Goal: Check status: Check status

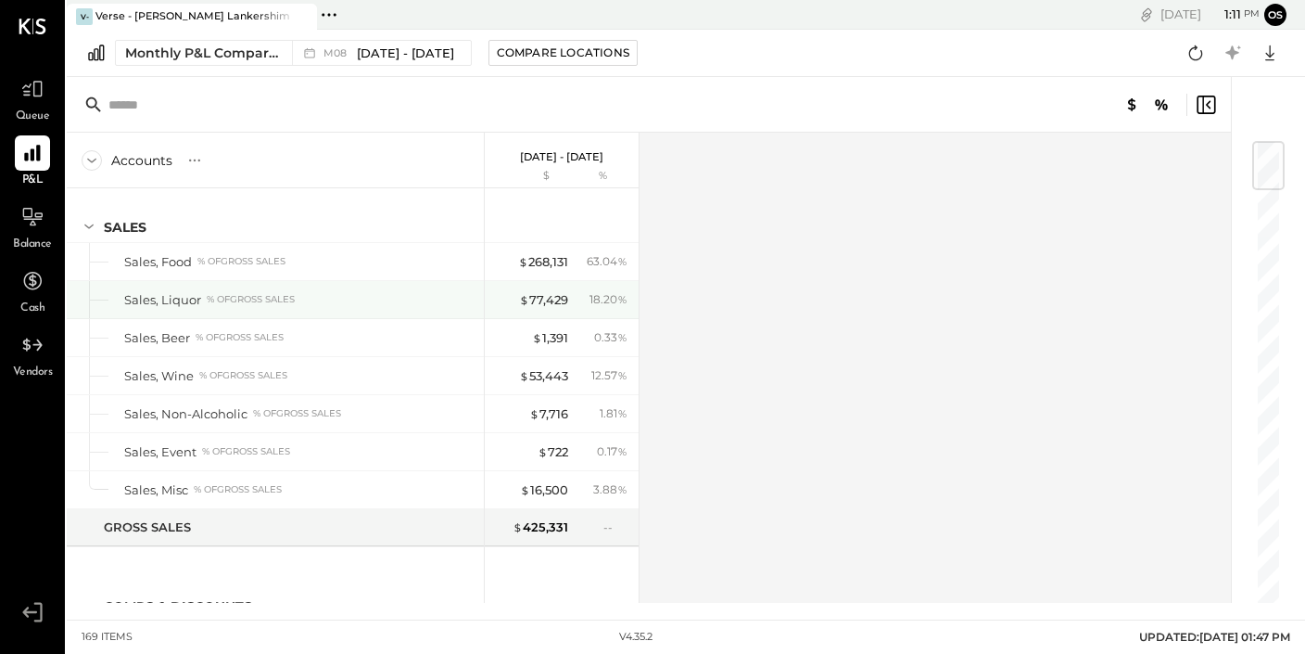
scroll to position [16, 0]
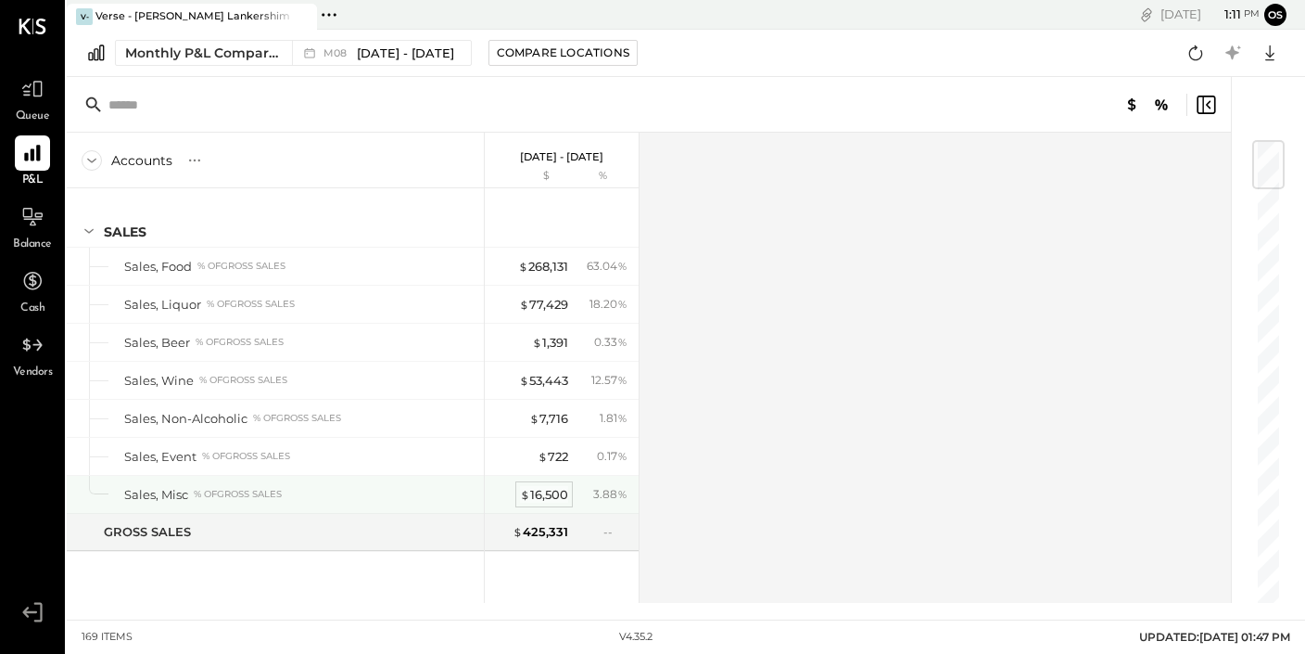
click at [549, 495] on div "$ 16,500" at bounding box center [544, 495] width 48 height 18
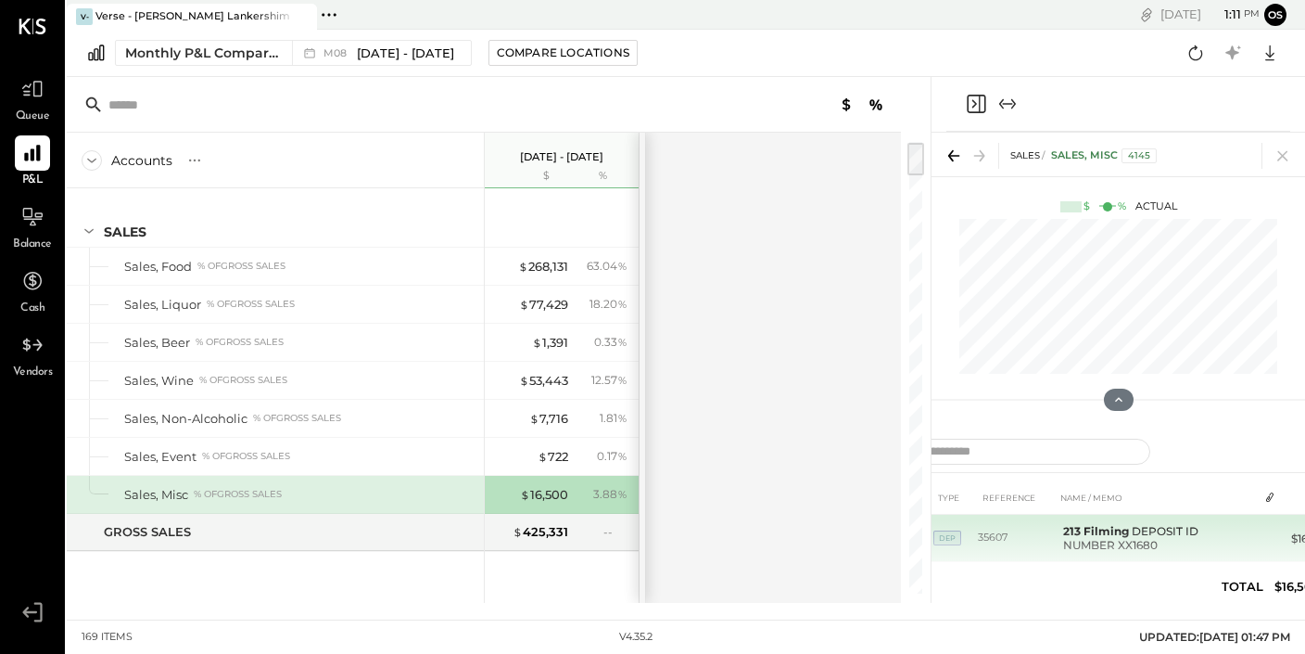
click at [1128, 520] on td "213 Filming DEPOSIT ID NUMBER XX1680" at bounding box center [1157, 538] width 202 height 47
click at [1122, 540] on td "213 Filming DEPOSIT ID NUMBER XX1680" at bounding box center [1157, 538] width 202 height 47
click at [1280, 534] on td at bounding box center [1271, 532] width 26 height 35
click at [967, 541] on td "DEP" at bounding box center [956, 538] width 45 height 47
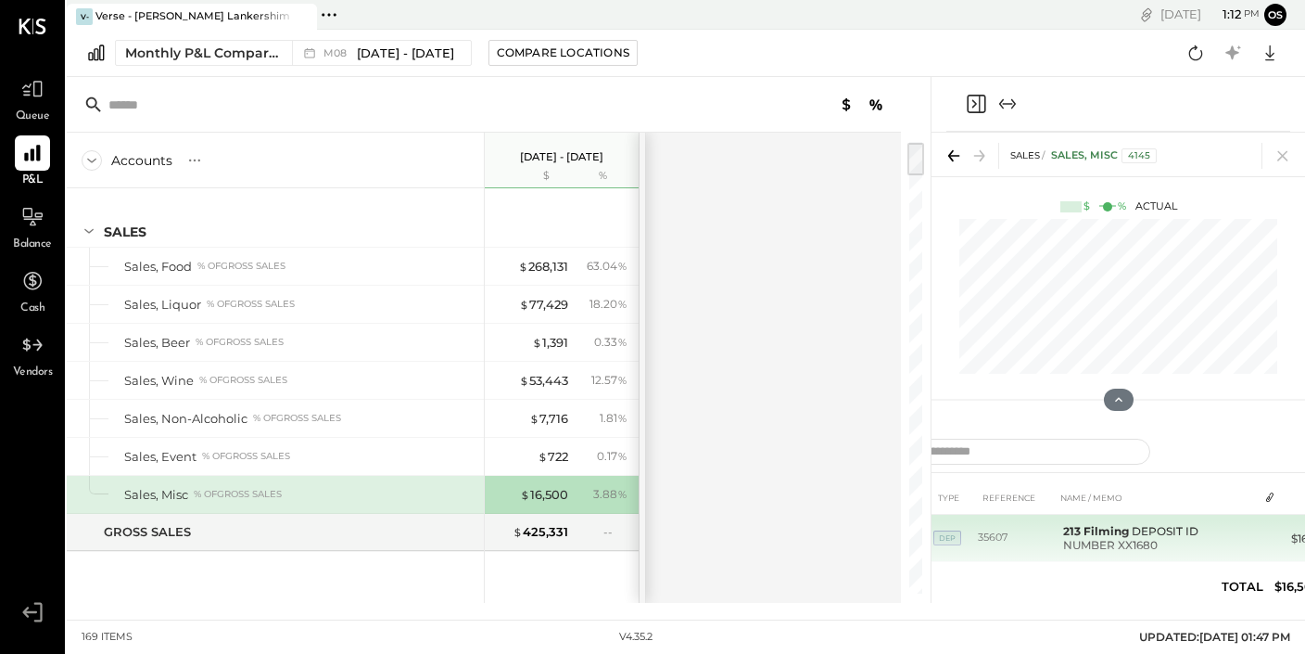
click at [948, 540] on span "DEP" at bounding box center [948, 537] width 28 height 15
click at [989, 540] on td "35607" at bounding box center [1017, 538] width 78 height 47
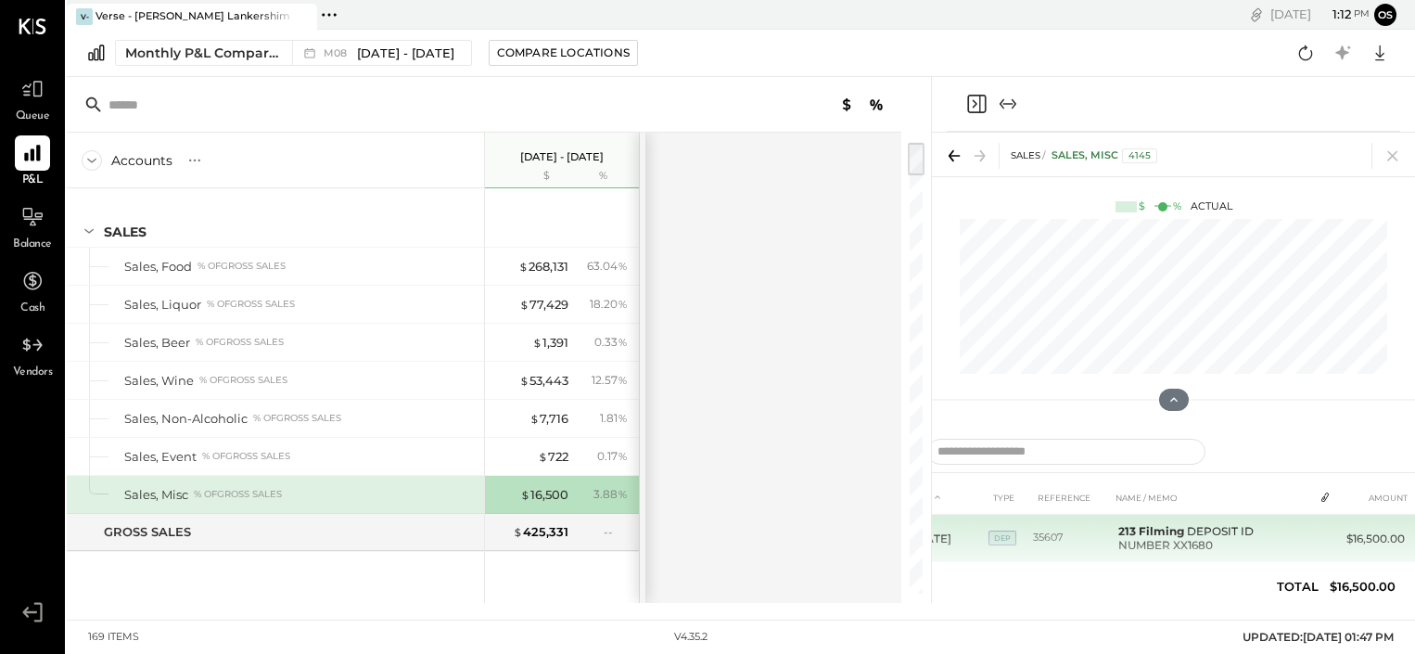
click at [1156, 547] on td "213 Filming DEPOSIT ID NUMBER XX1680" at bounding box center [1212, 538] width 202 height 47
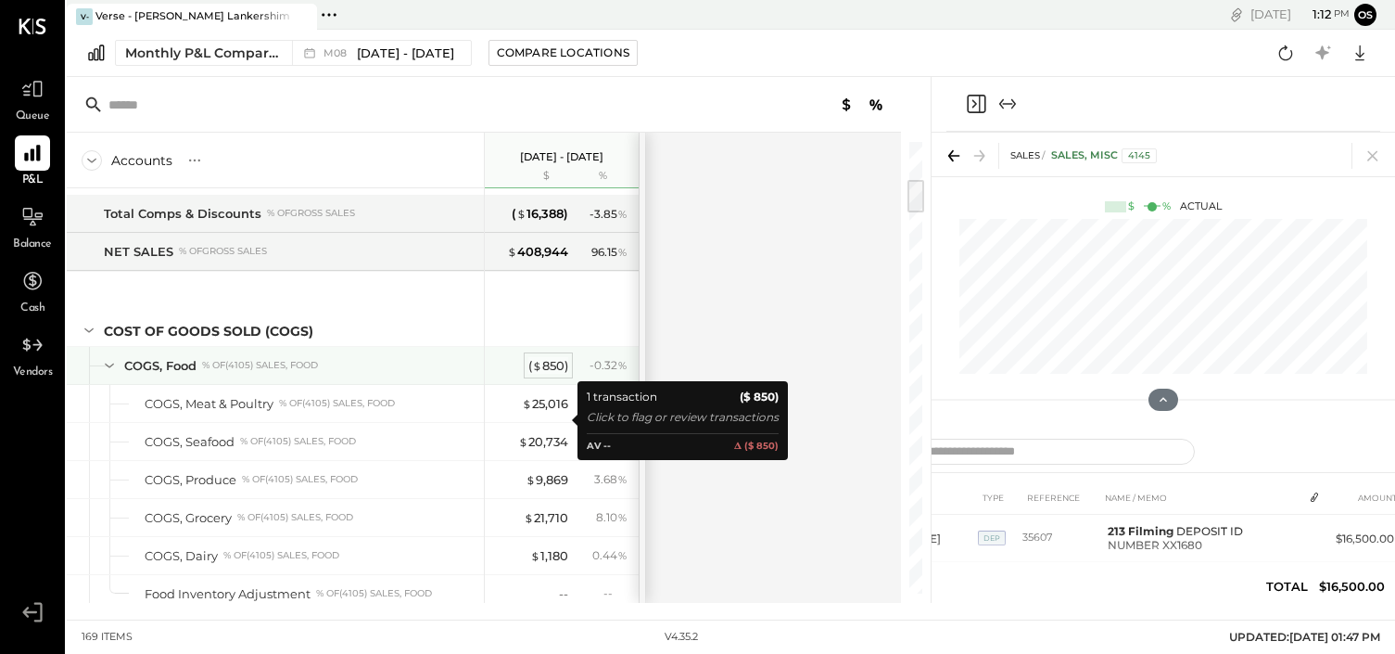
scroll to position [490, 0]
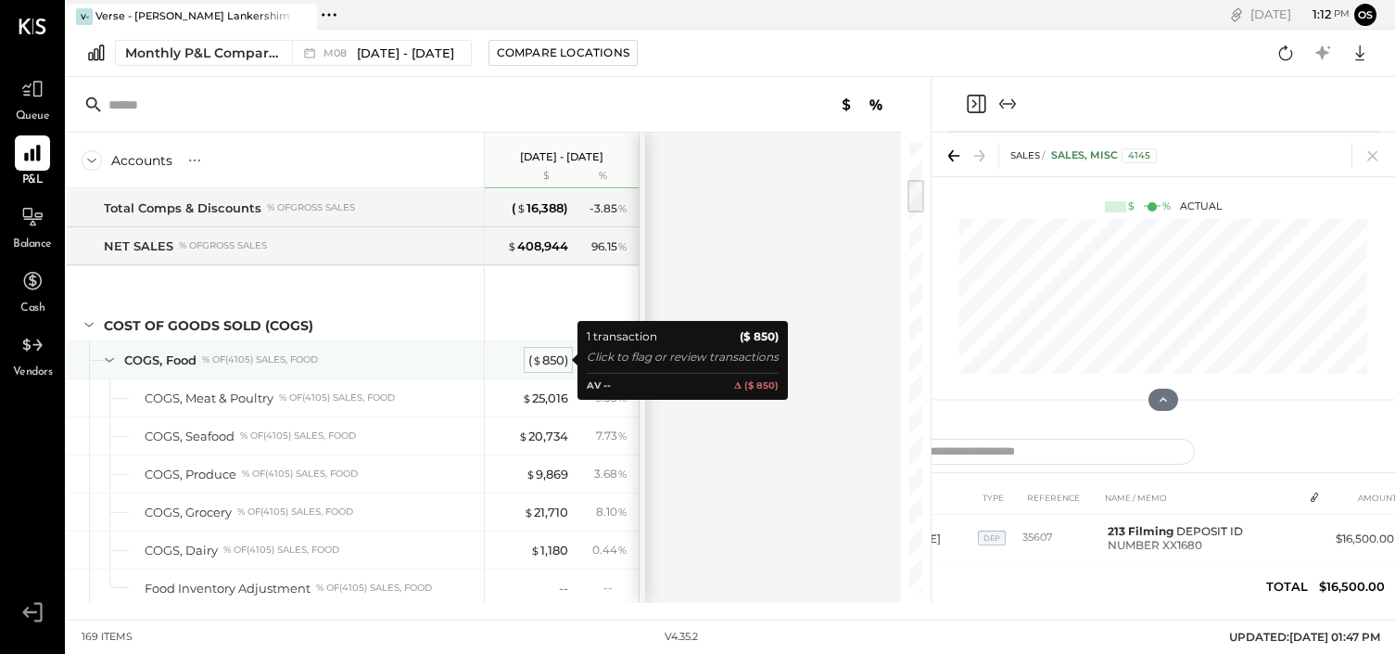
click at [551, 364] on div "( $ 850 )" at bounding box center [548, 360] width 40 height 18
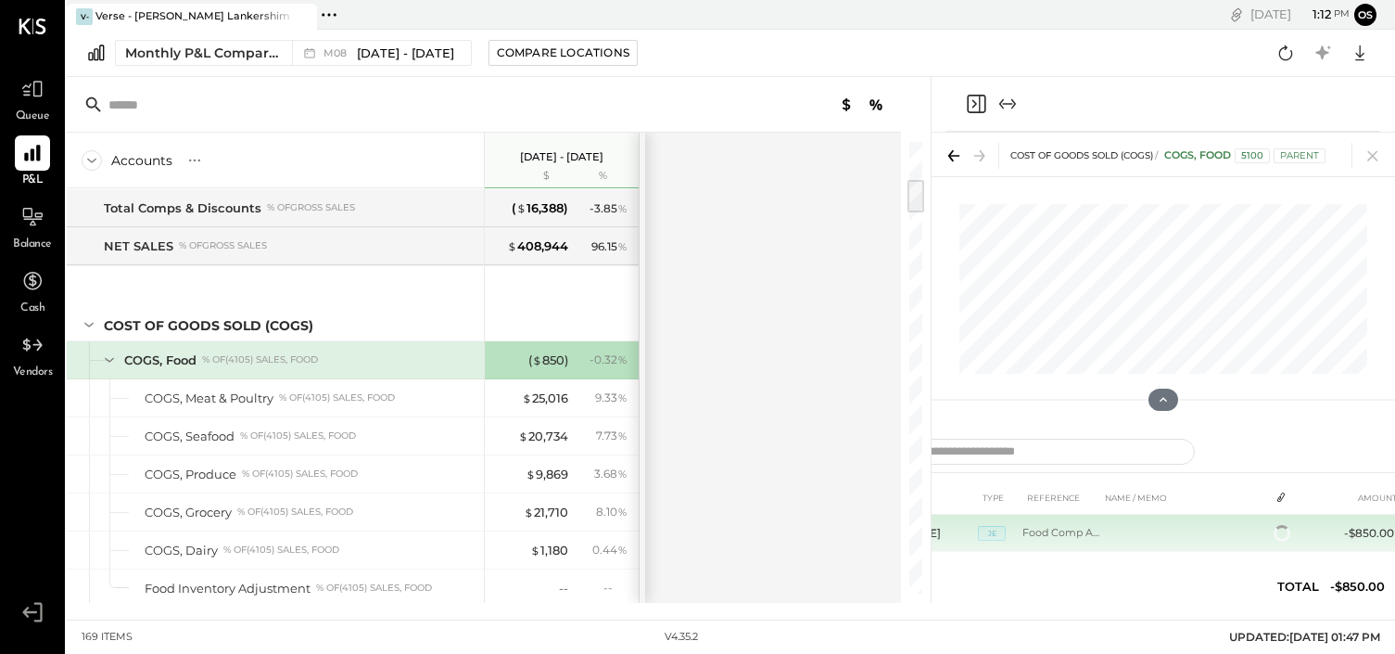
scroll to position [4, 0]
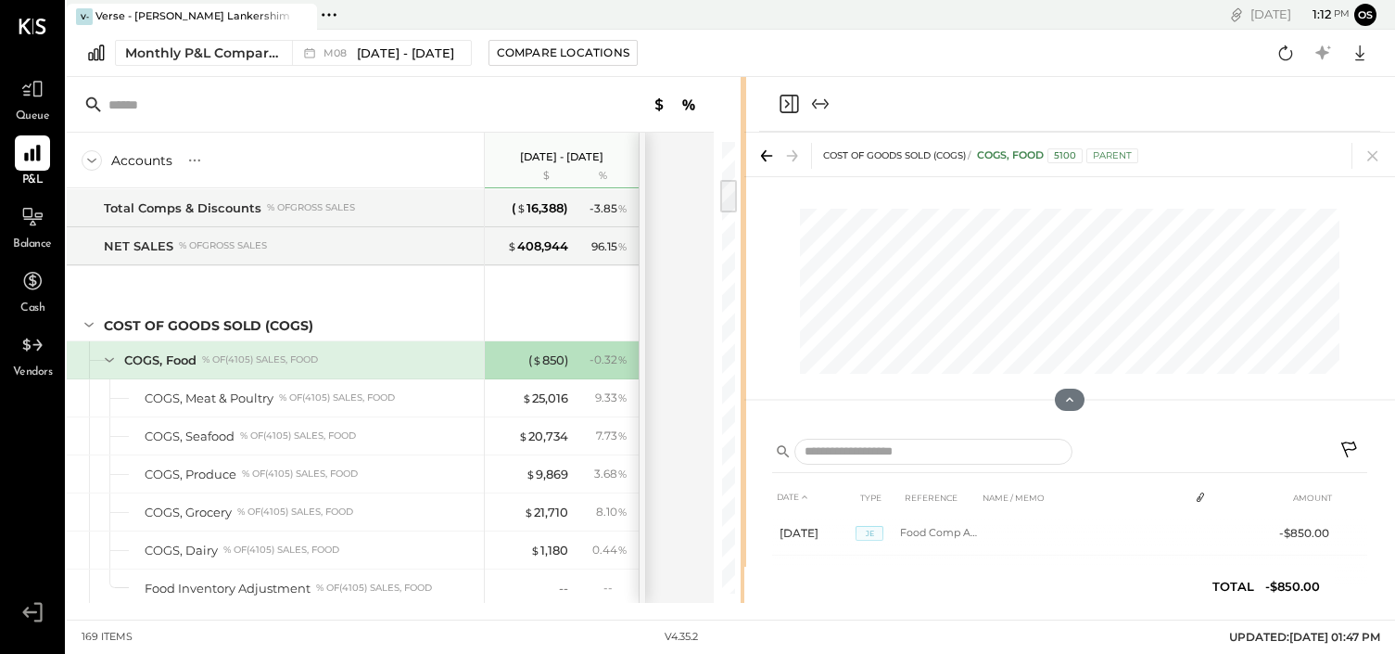
drag, startPoint x: 930, startPoint y: 382, endPoint x: 747, endPoint y: 378, distance: 182.7
click at [747, 378] on div "Accounts S % GL [DATE] - [DATE] $ % SALES Sales, Food % of GROSS SALES Sales, L…" at bounding box center [731, 340] width 1329 height 526
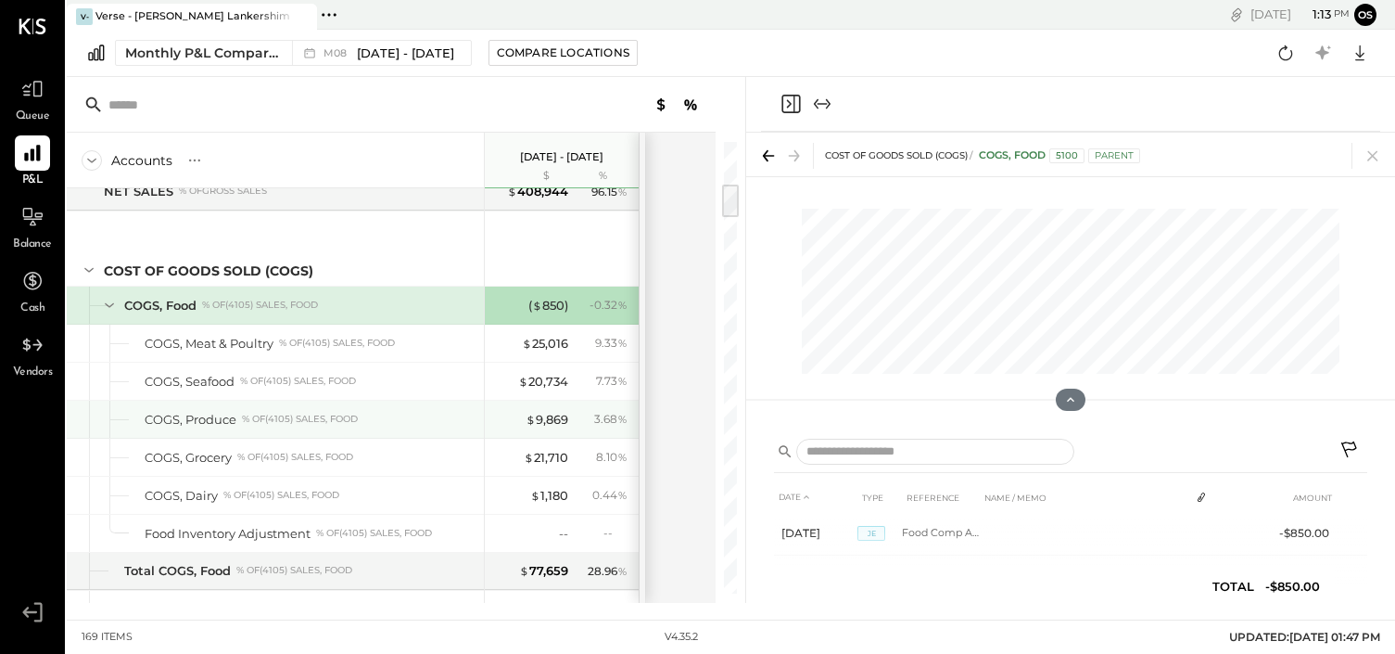
scroll to position [547, 0]
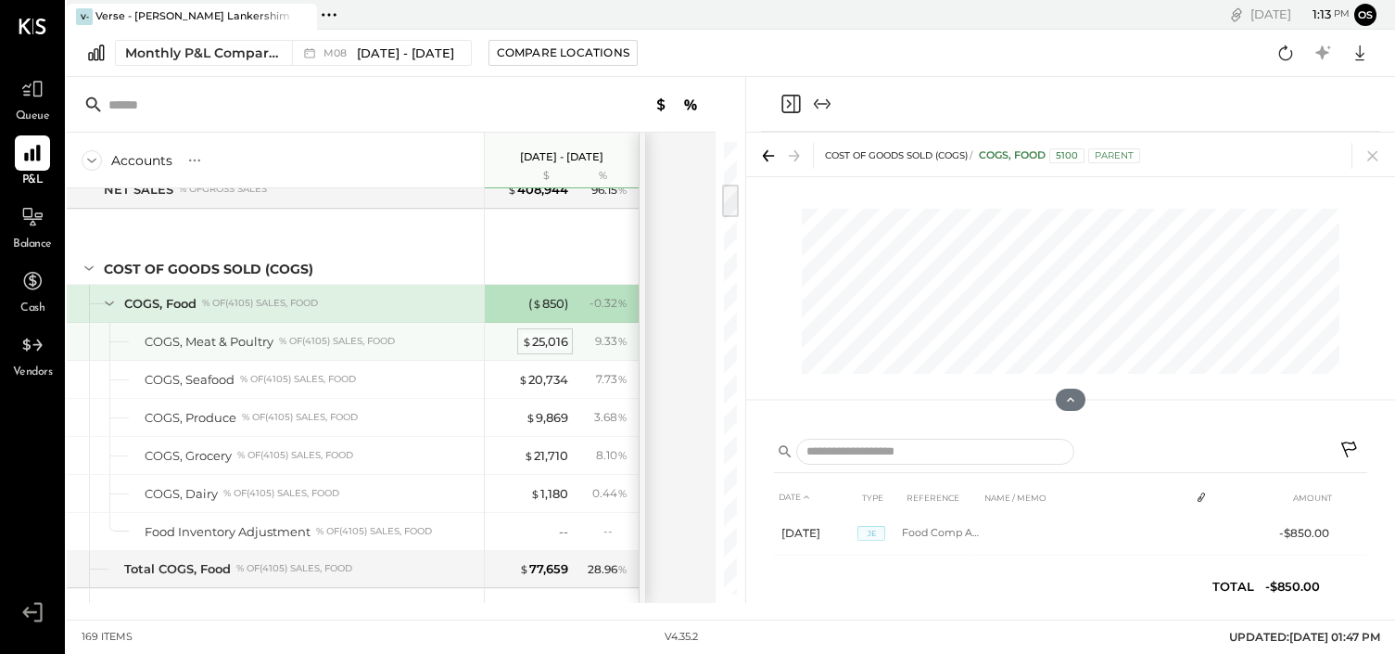
click at [551, 338] on div "$ 25,016" at bounding box center [545, 342] width 46 height 18
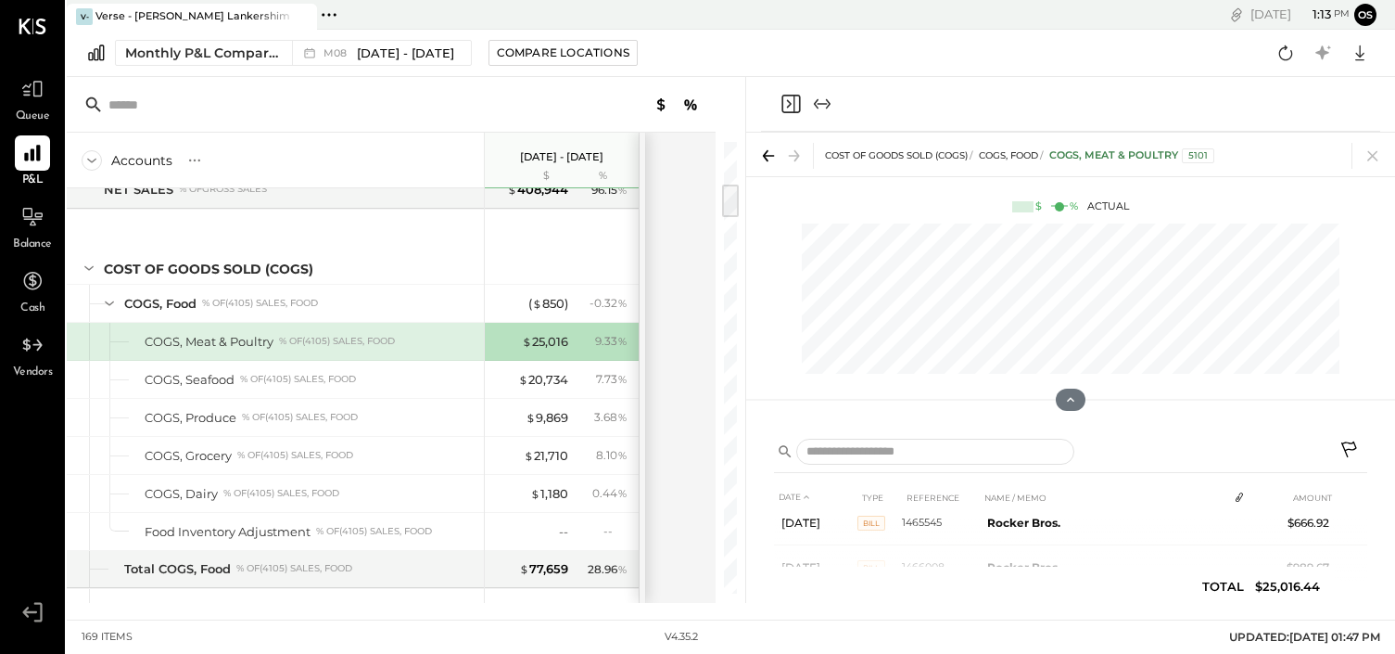
scroll to position [9, 0]
click at [1305, 156] on icon at bounding box center [1373, 156] width 26 height 26
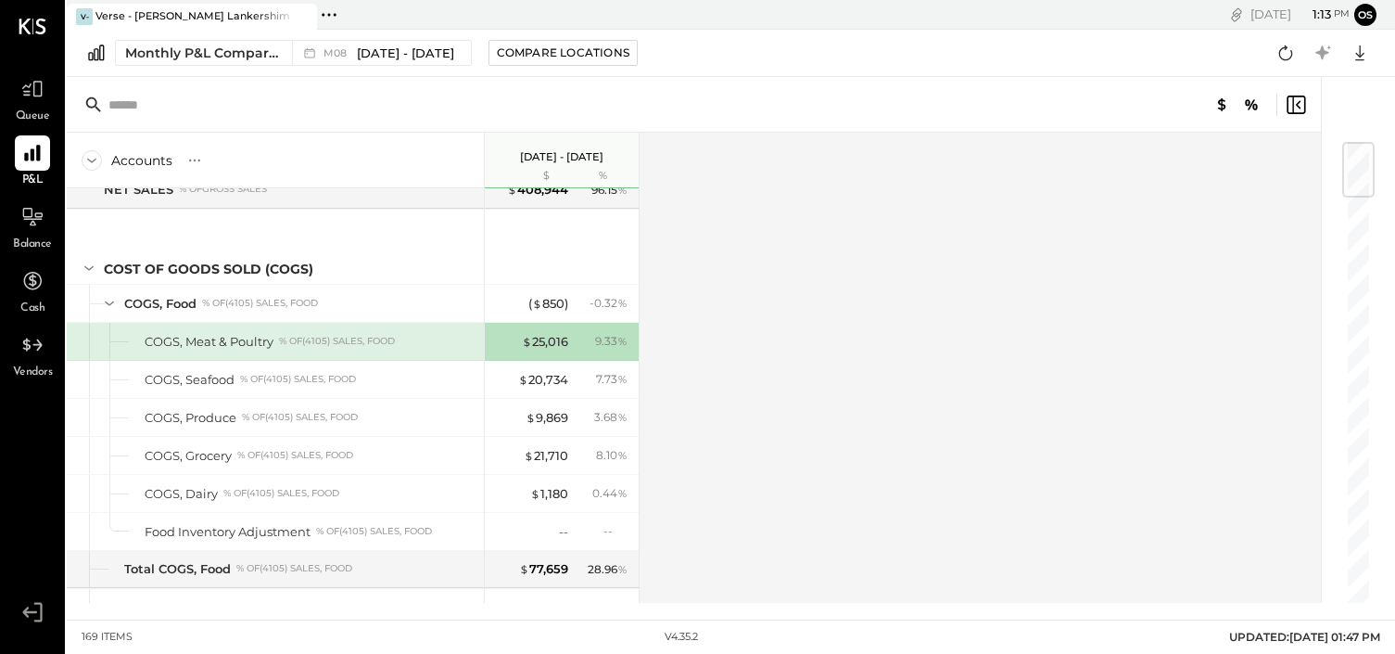
click at [1297, 106] on icon at bounding box center [1296, 105] width 22 height 22
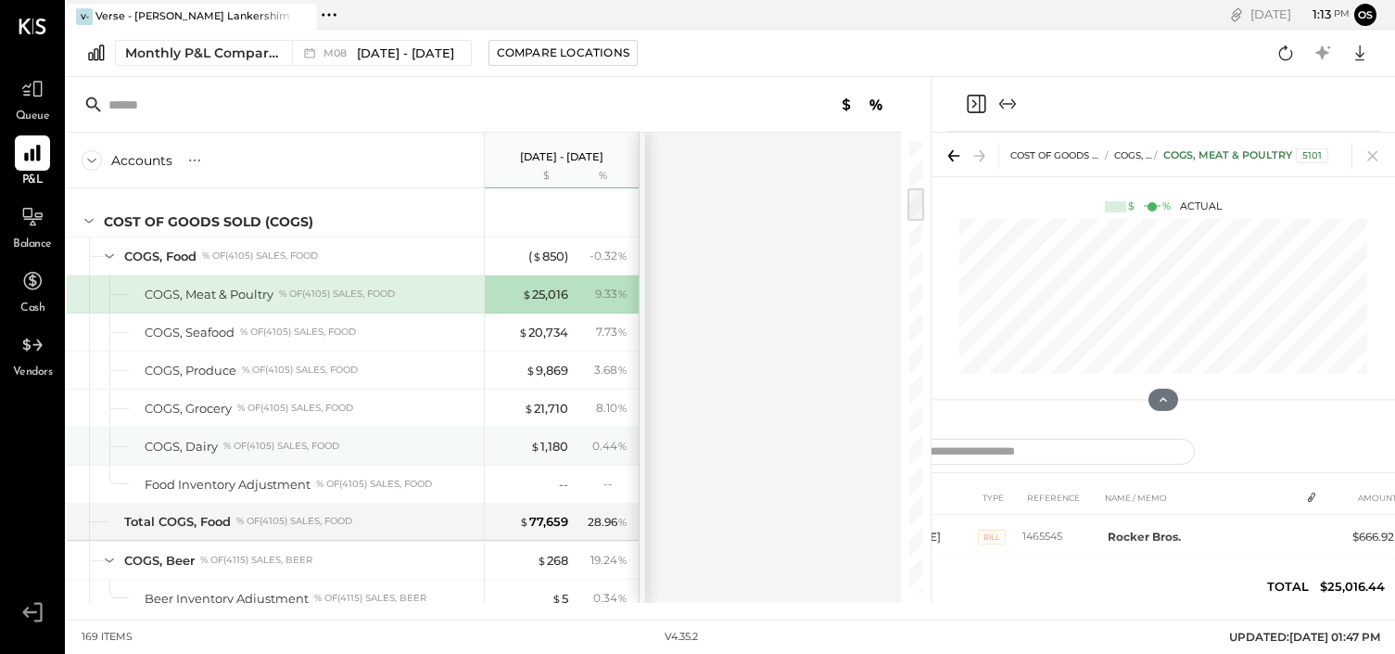
scroll to position [620, 0]
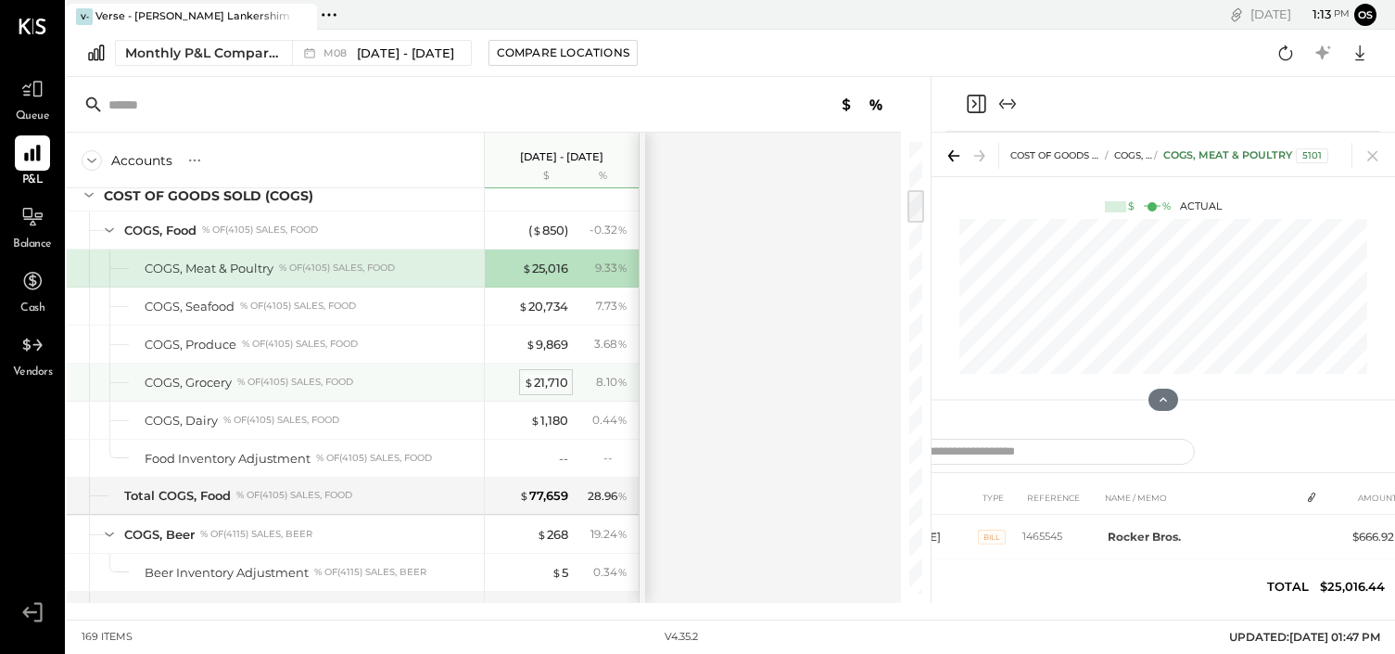
click at [552, 379] on div "$ 21,710" at bounding box center [546, 383] width 45 height 18
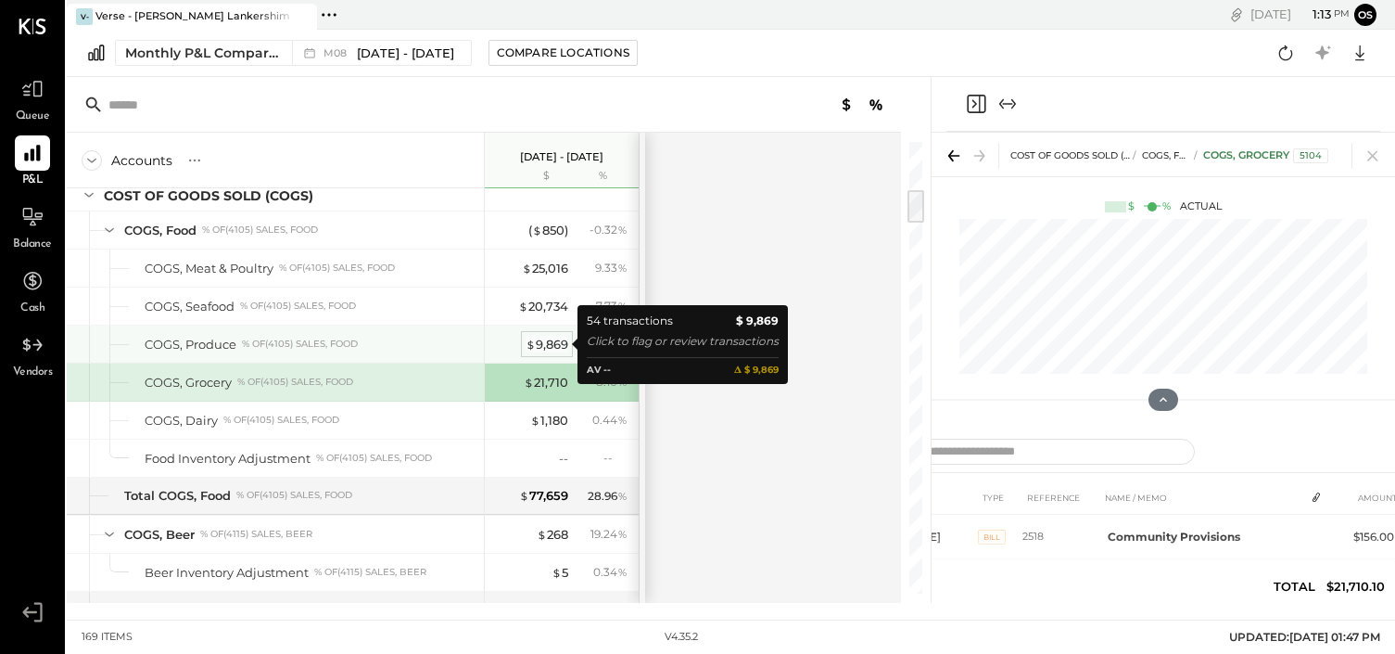
click at [549, 350] on div "$ 9,869" at bounding box center [547, 345] width 43 height 18
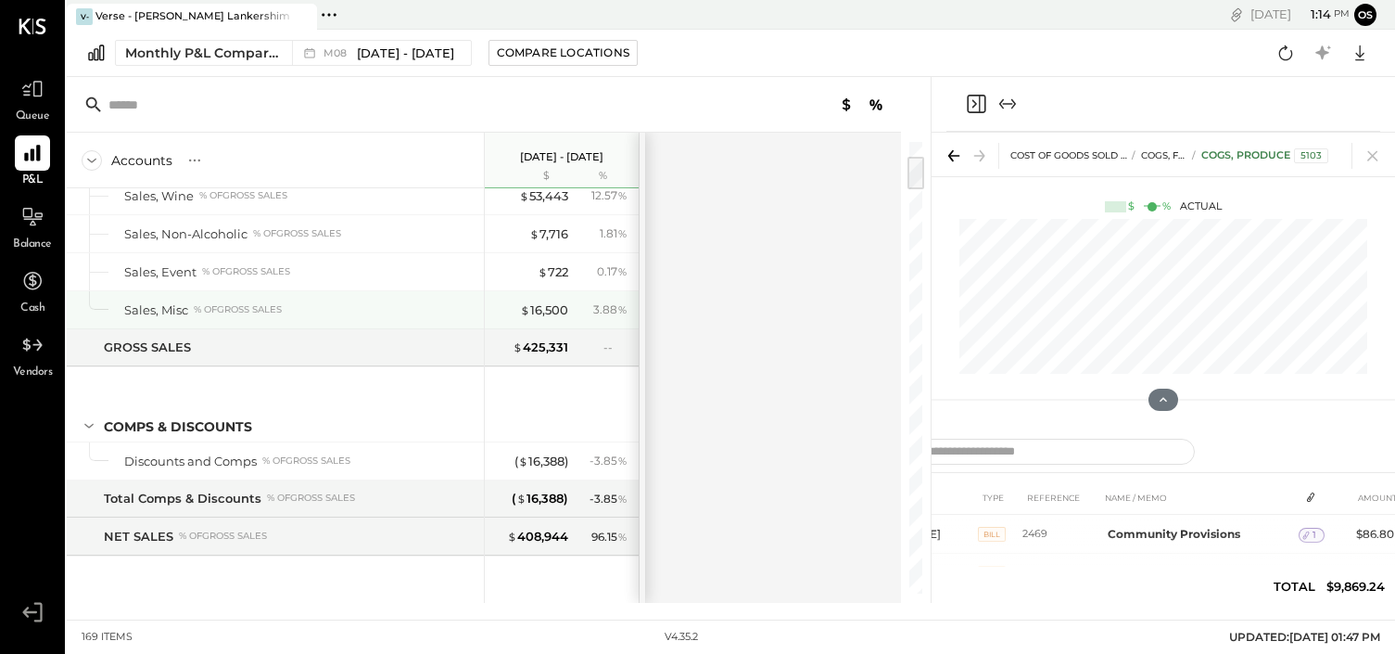
scroll to position [183, 0]
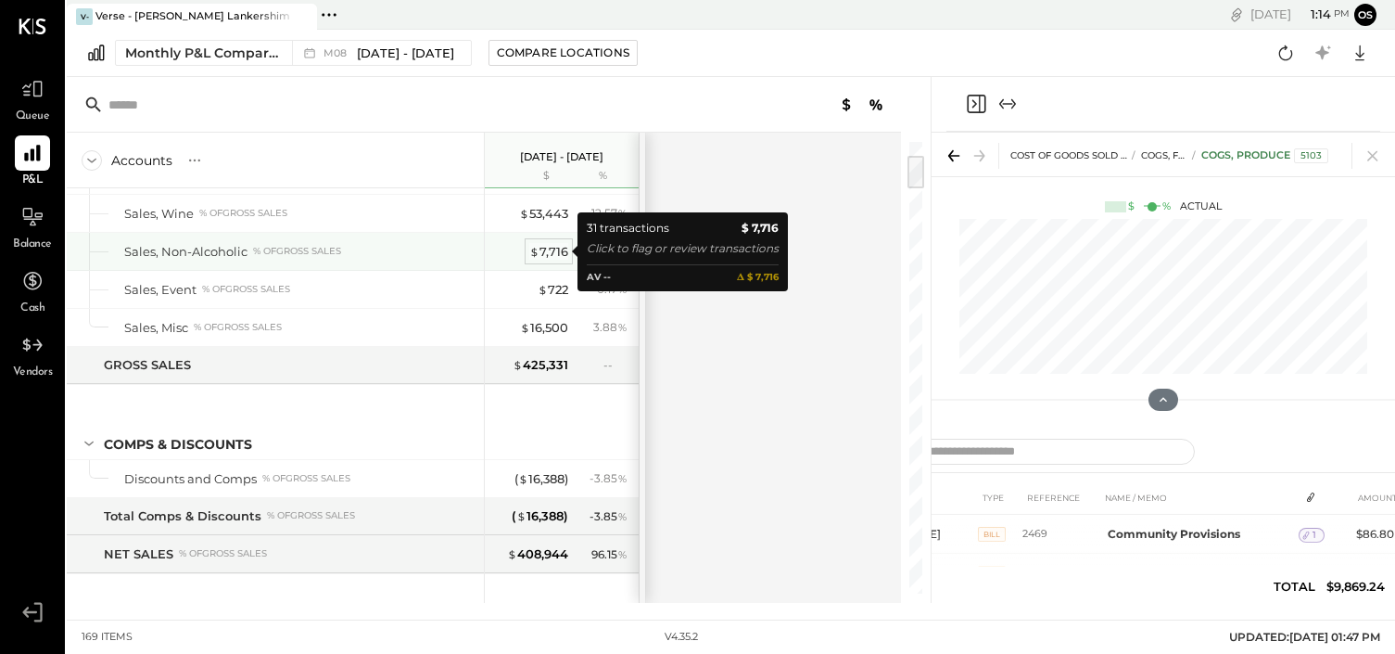
click at [549, 255] on div "$ 7,716" at bounding box center [548, 252] width 39 height 18
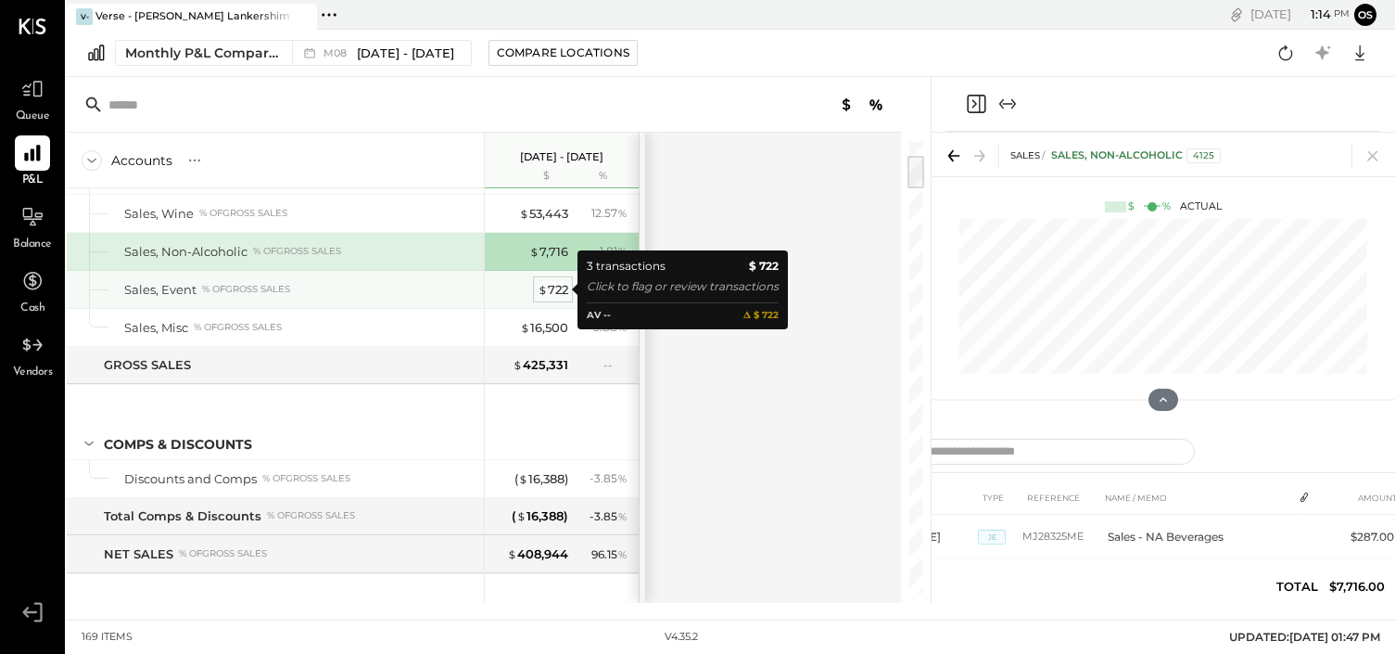
click at [557, 291] on div "$ 722" at bounding box center [553, 290] width 31 height 18
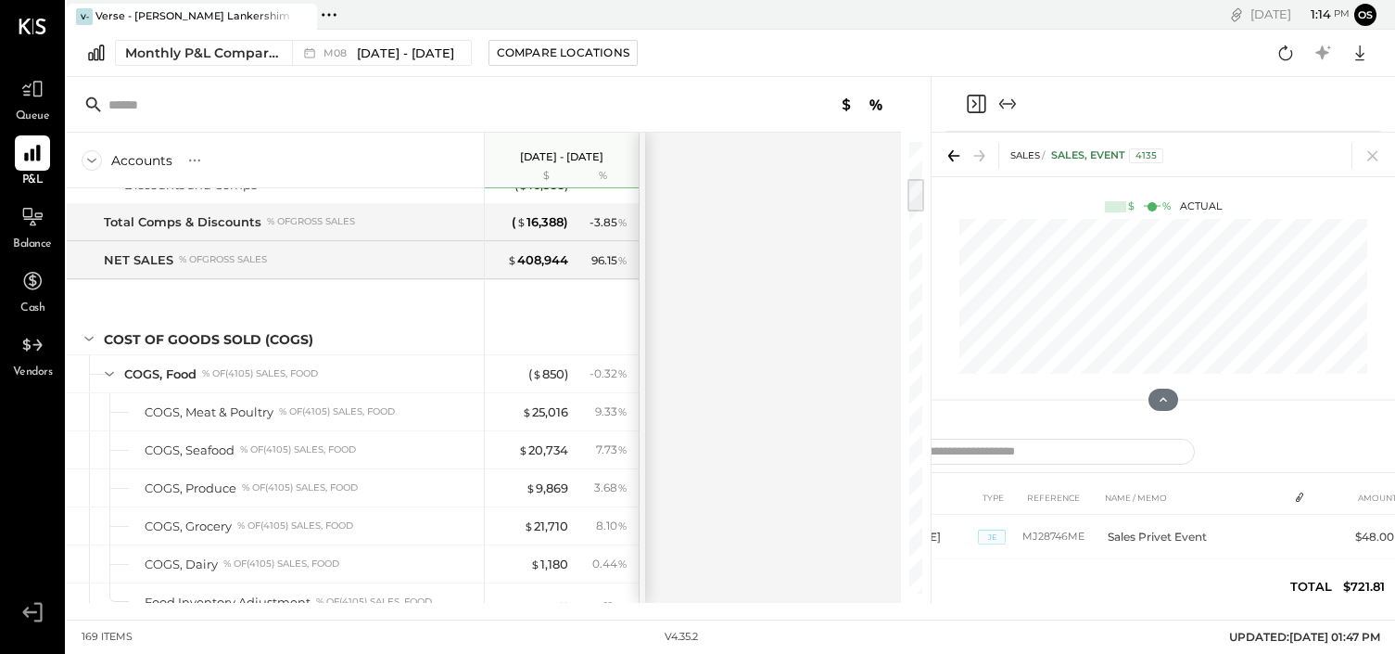
scroll to position [498, 0]
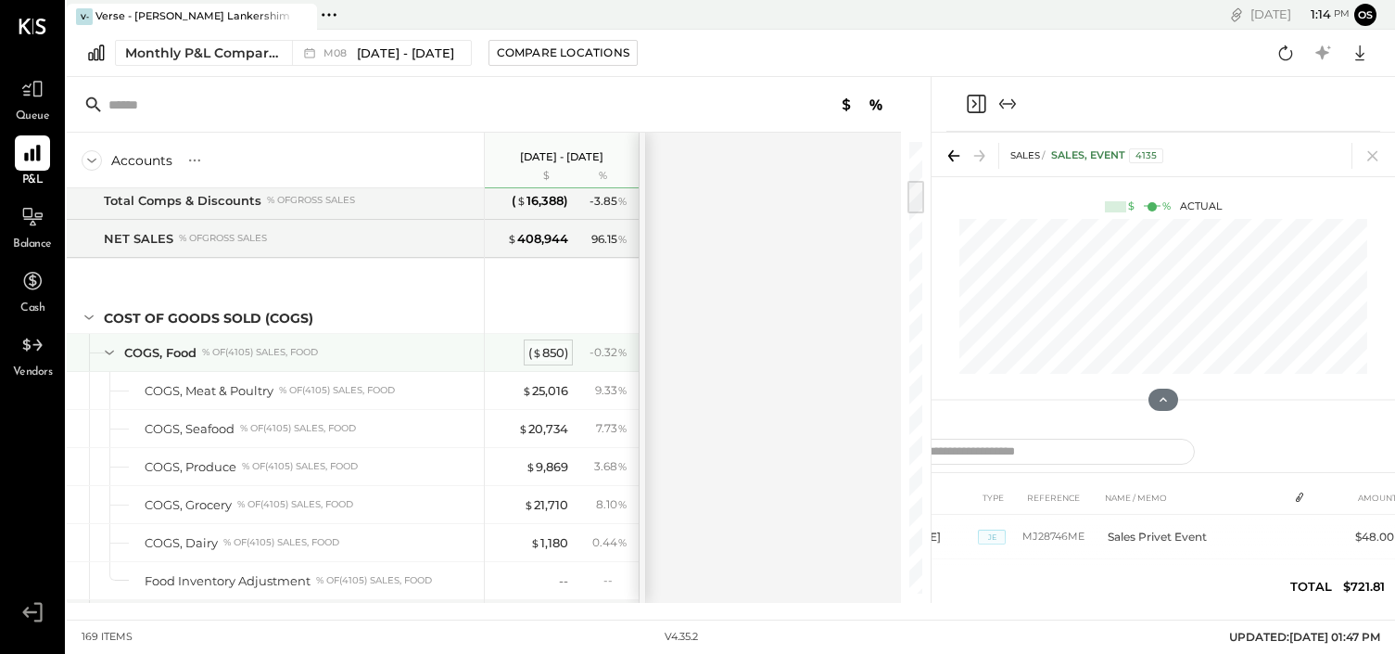
click at [540, 350] on span "$" at bounding box center [537, 352] width 10 height 15
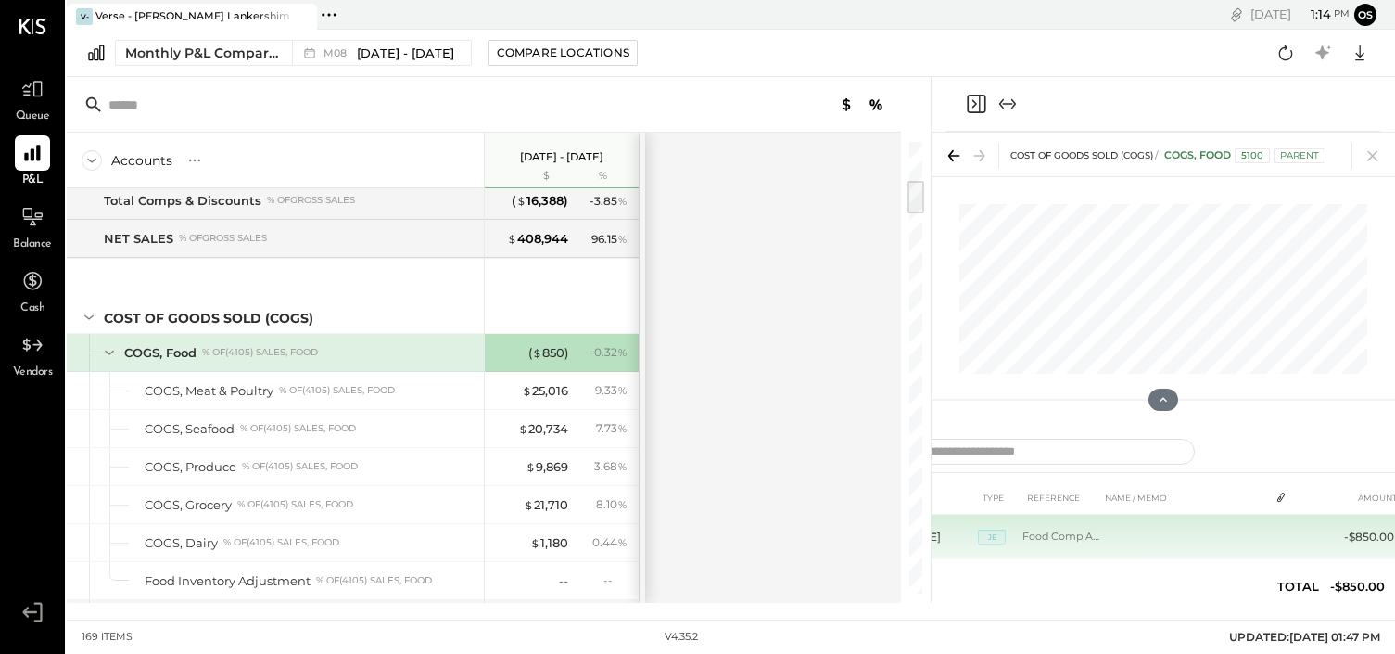
click at [1117, 546] on td at bounding box center [1185, 537] width 169 height 45
click at [1107, 541] on td at bounding box center [1185, 537] width 169 height 45
click at [993, 541] on span "JE" at bounding box center [992, 536] width 28 height 15
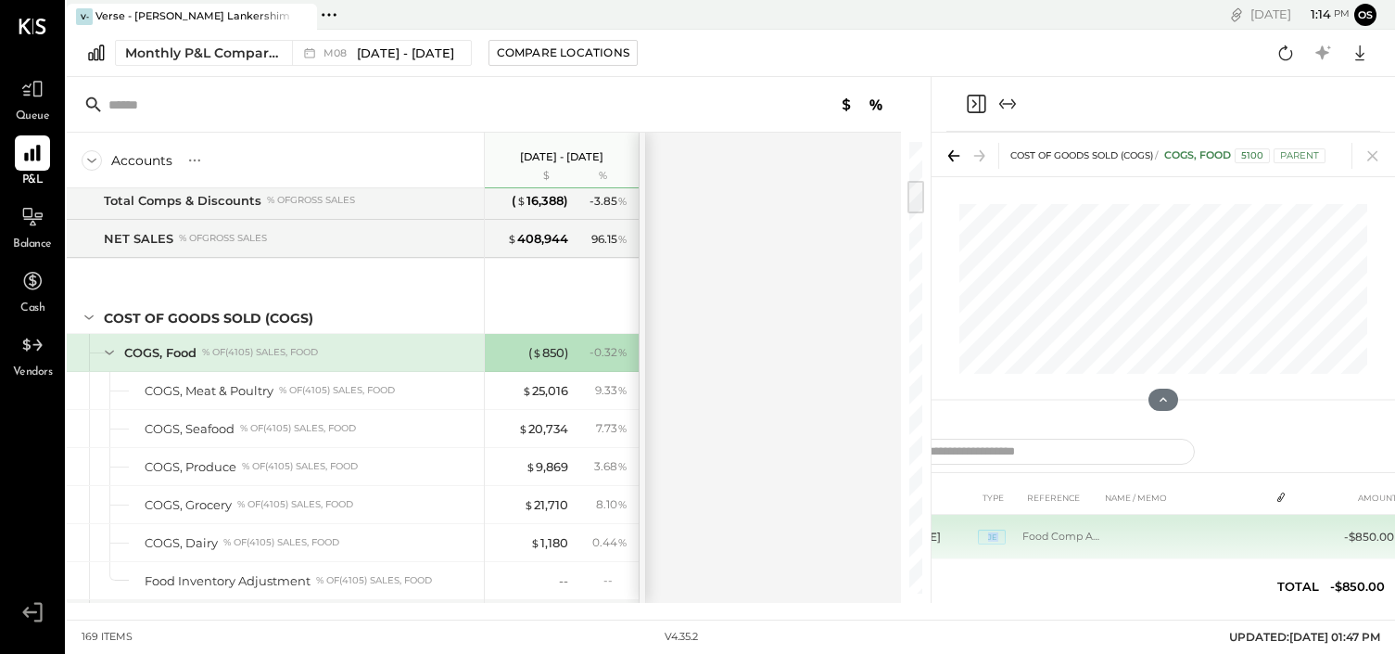
click at [993, 541] on span "JE" at bounding box center [992, 536] width 28 height 15
click at [1050, 541] on td "Food Comp Aug-25" at bounding box center [1062, 537] width 78 height 45
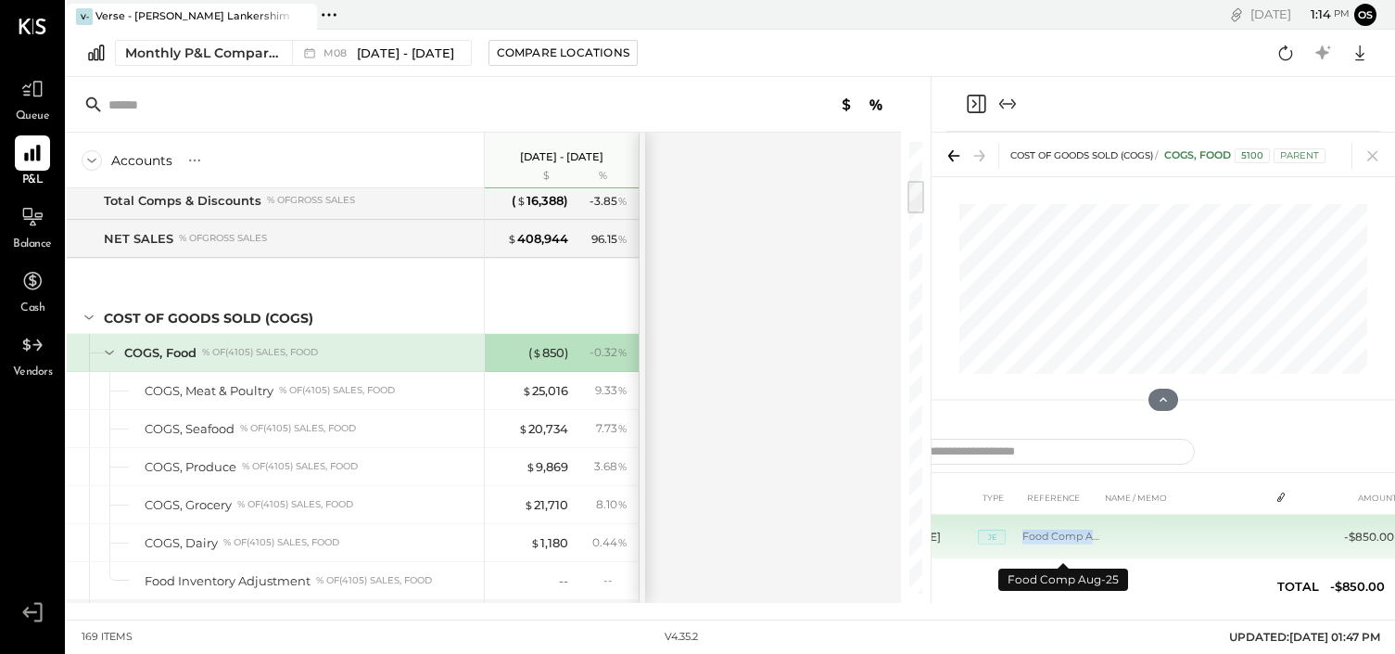
click at [1050, 541] on td "Food Comp Aug-25" at bounding box center [1062, 537] width 78 height 45
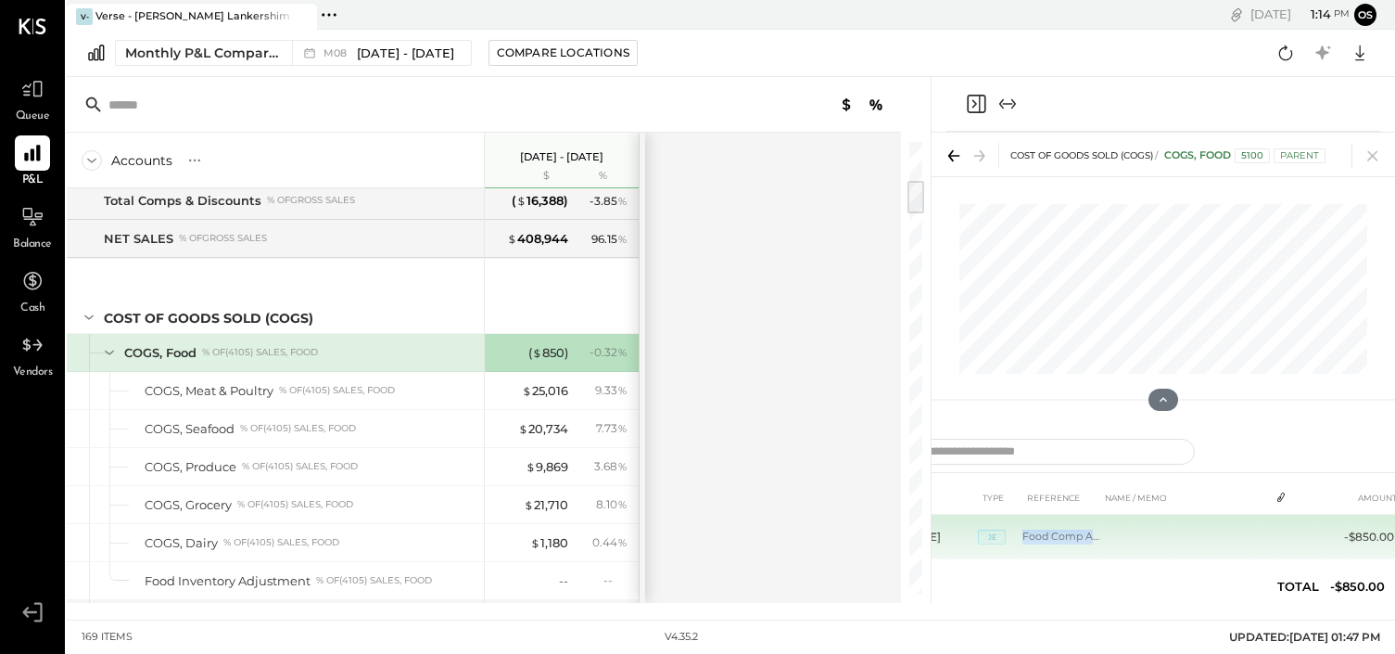
click at [1174, 531] on td at bounding box center [1185, 537] width 169 height 45
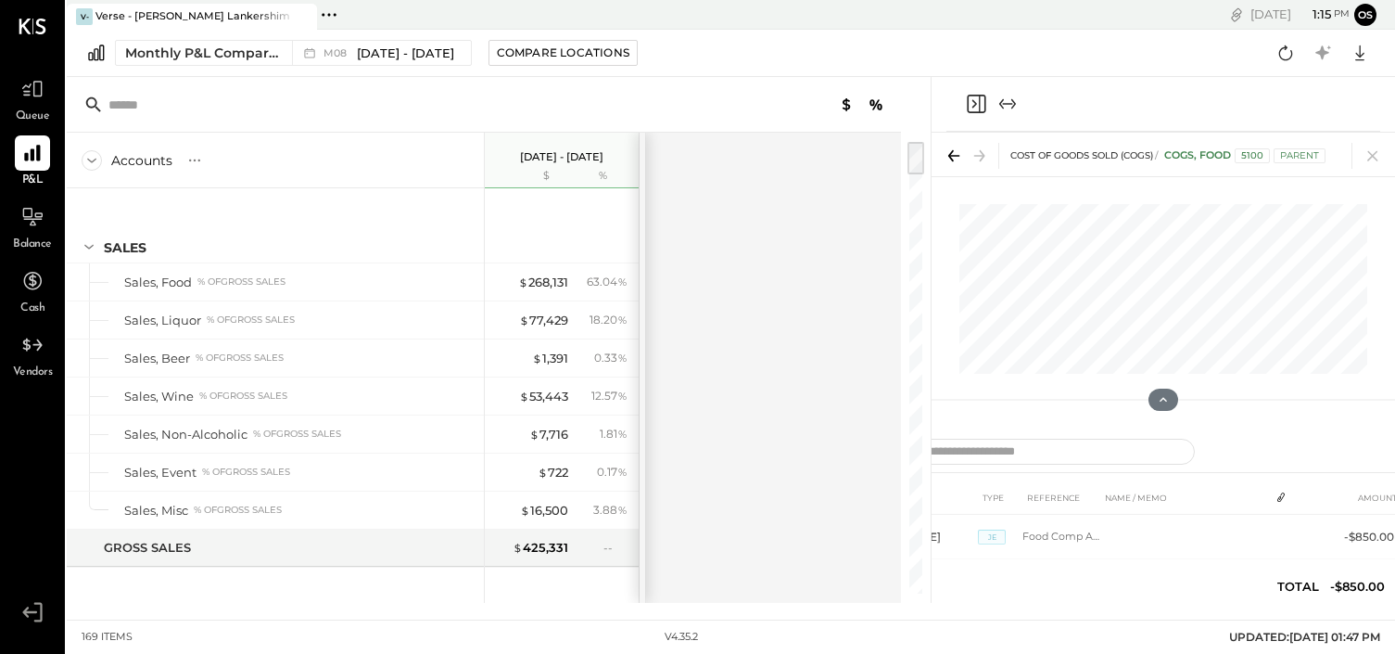
click at [573, 149] on div "[DATE] - [DATE]" at bounding box center [561, 148] width 83 height 31
click at [579, 157] on p "[DATE] - [DATE]" at bounding box center [561, 156] width 83 height 13
click at [210, 159] on div "Accounts S % GL" at bounding box center [275, 161] width 417 height 56
click at [196, 159] on icon at bounding box center [194, 160] width 19 height 19
click at [344, 160] on div "Accounts S % GL" at bounding box center [275, 161] width 417 height 56
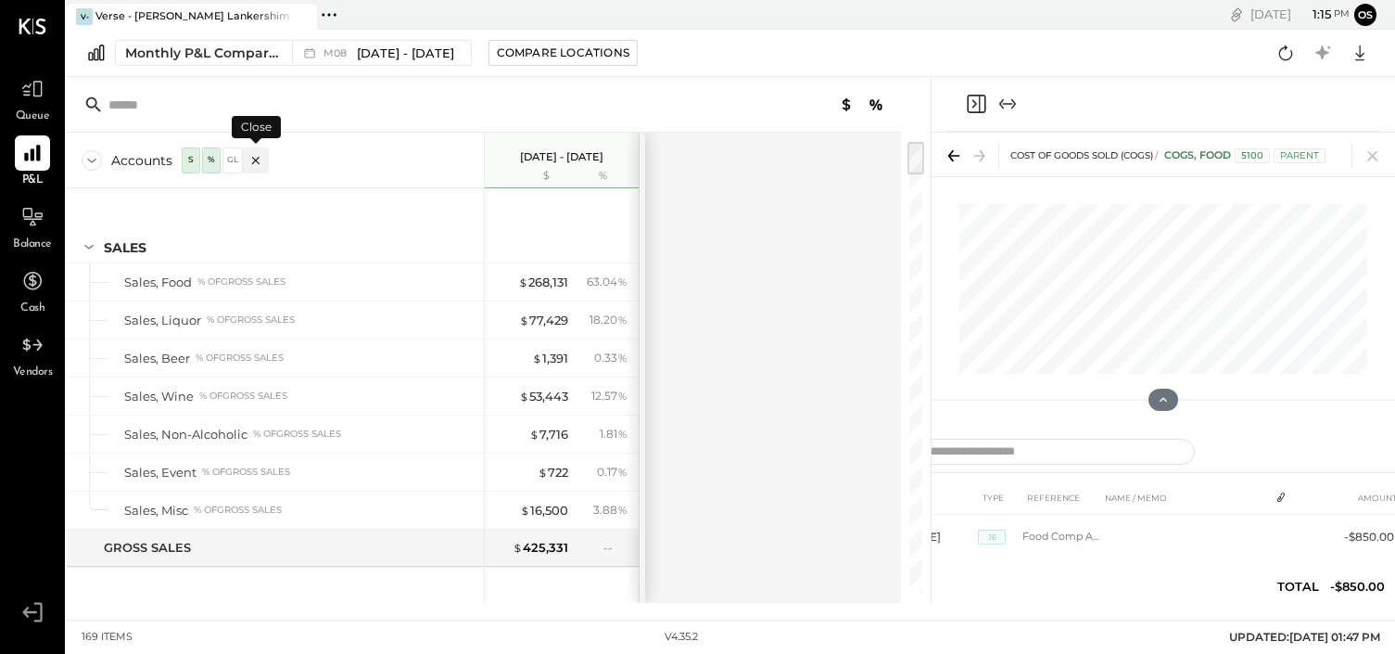
click at [254, 163] on icon at bounding box center [256, 160] width 19 height 19
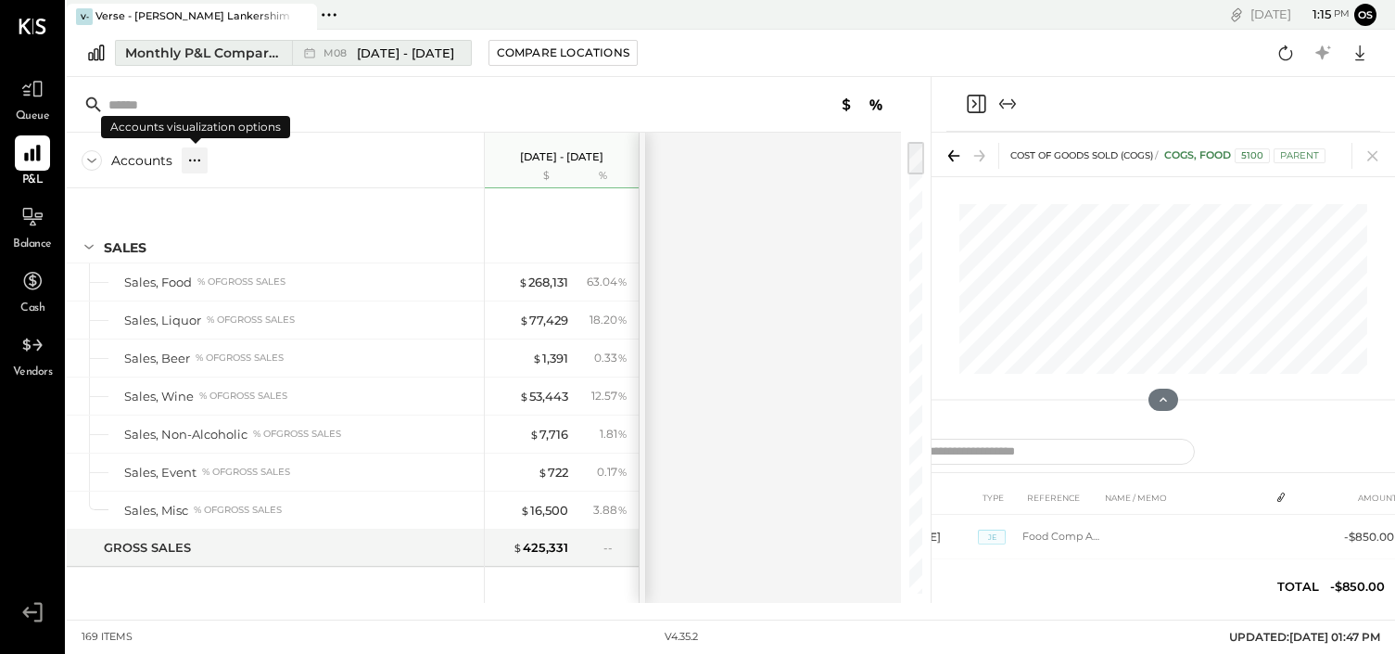
click at [409, 58] on span "[DATE] - [DATE]" at bounding box center [405, 54] width 97 height 18
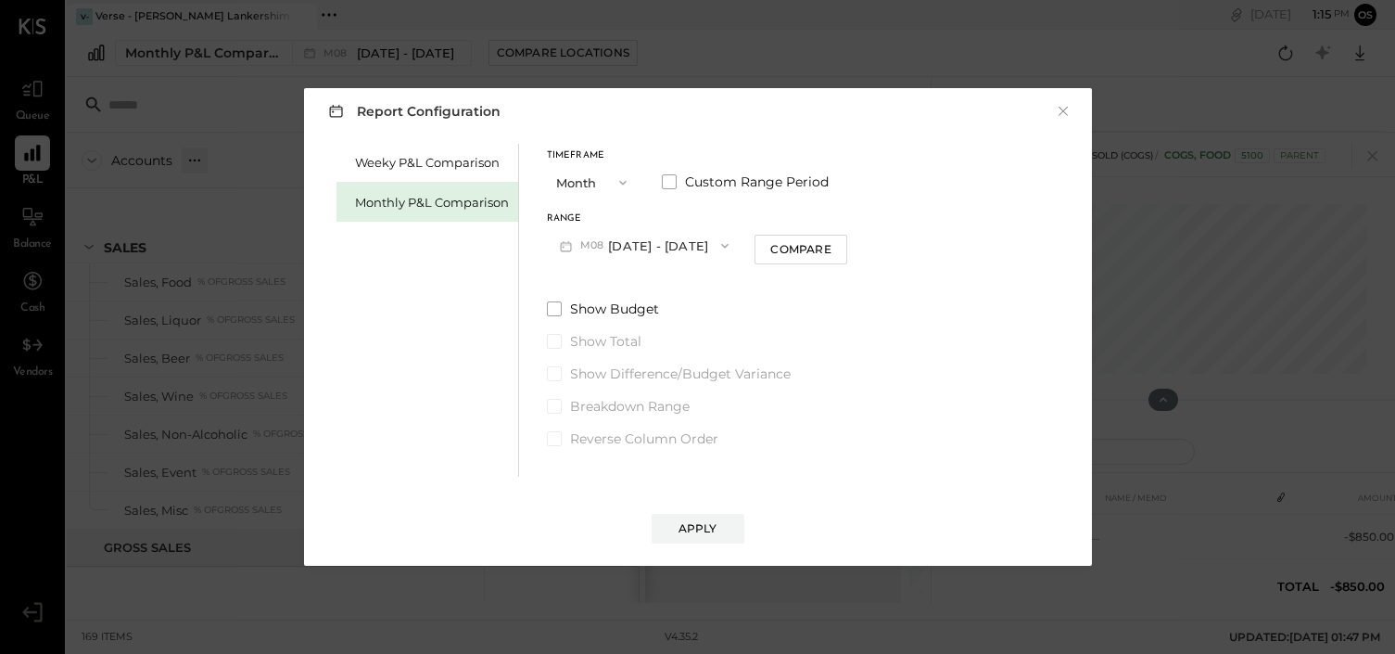
click at [708, 249] on span "button" at bounding box center [720, 245] width 24 height 15
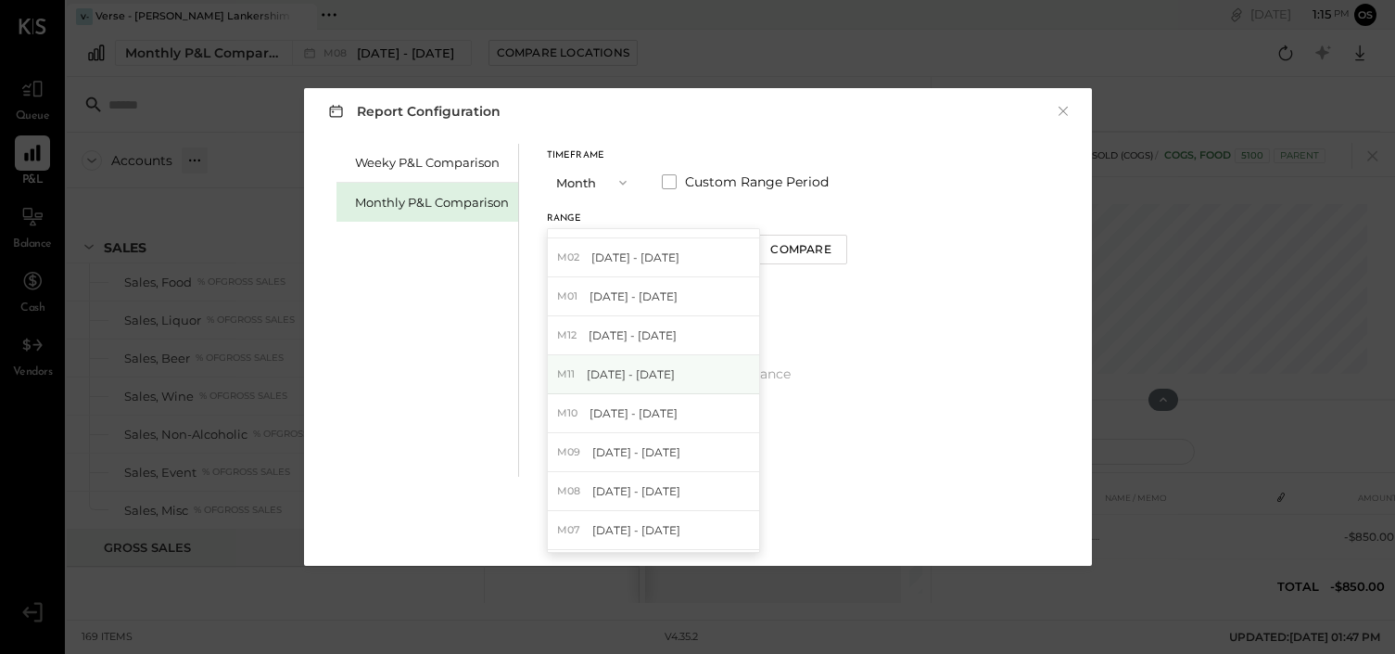
scroll to position [274, 0]
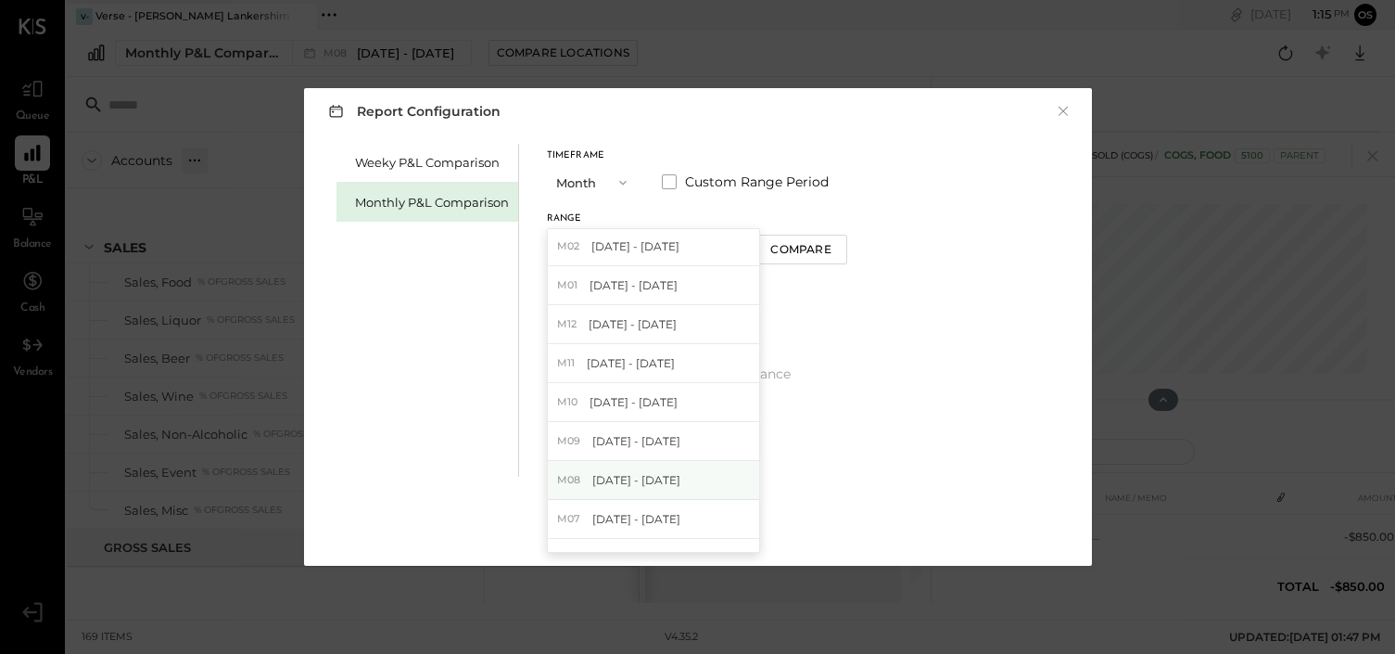
click at [656, 475] on span "[DATE] - [DATE]" at bounding box center [636, 480] width 88 height 16
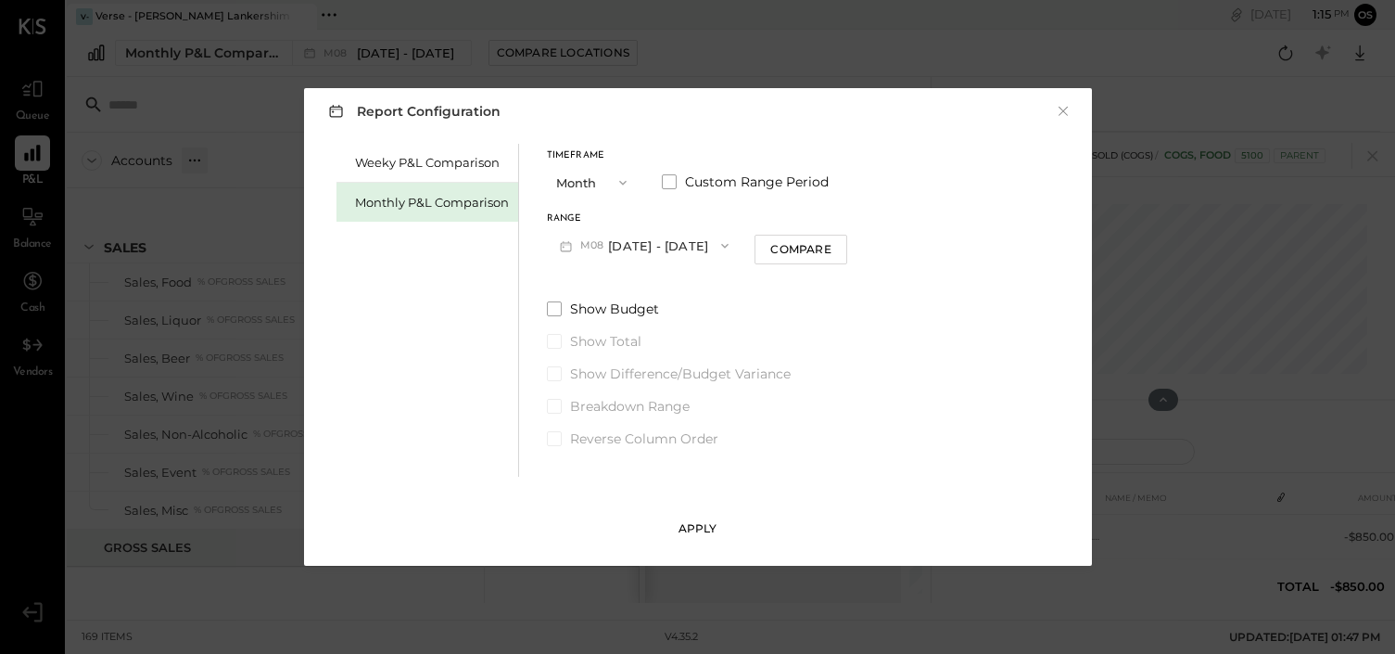
click at [698, 538] on button "Apply" at bounding box center [698, 529] width 93 height 30
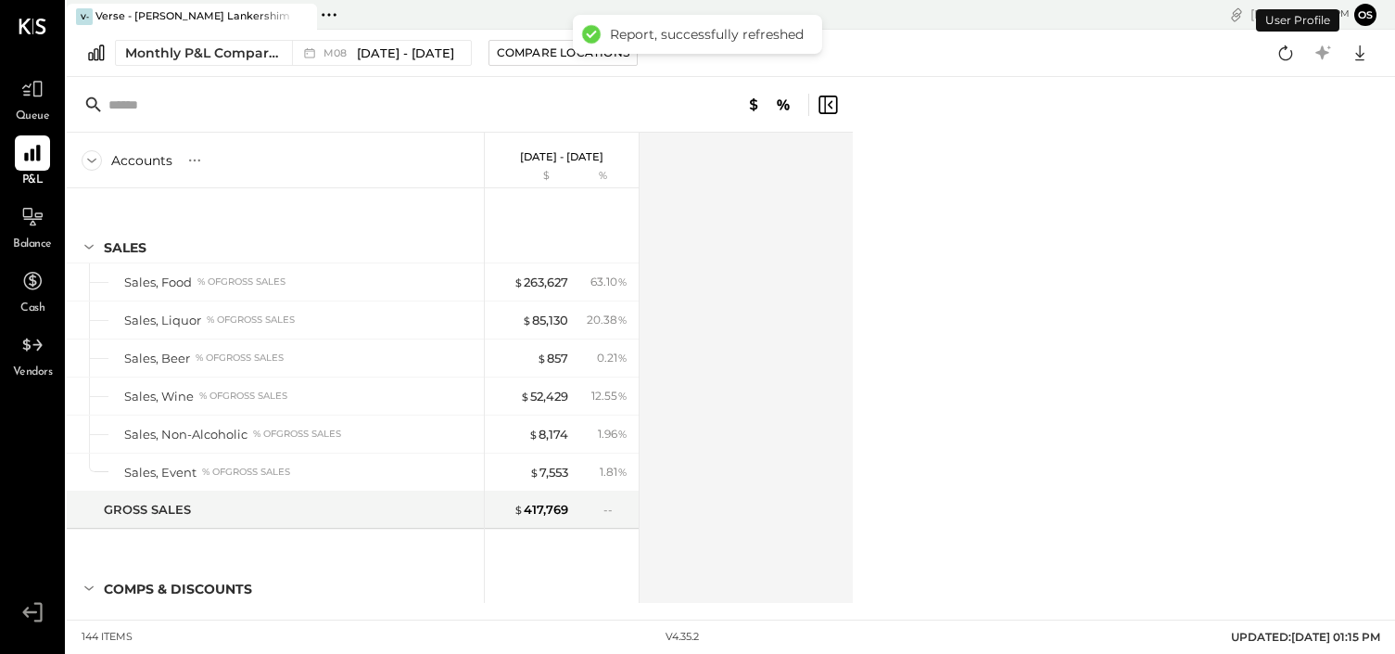
scroll to position [398, 0]
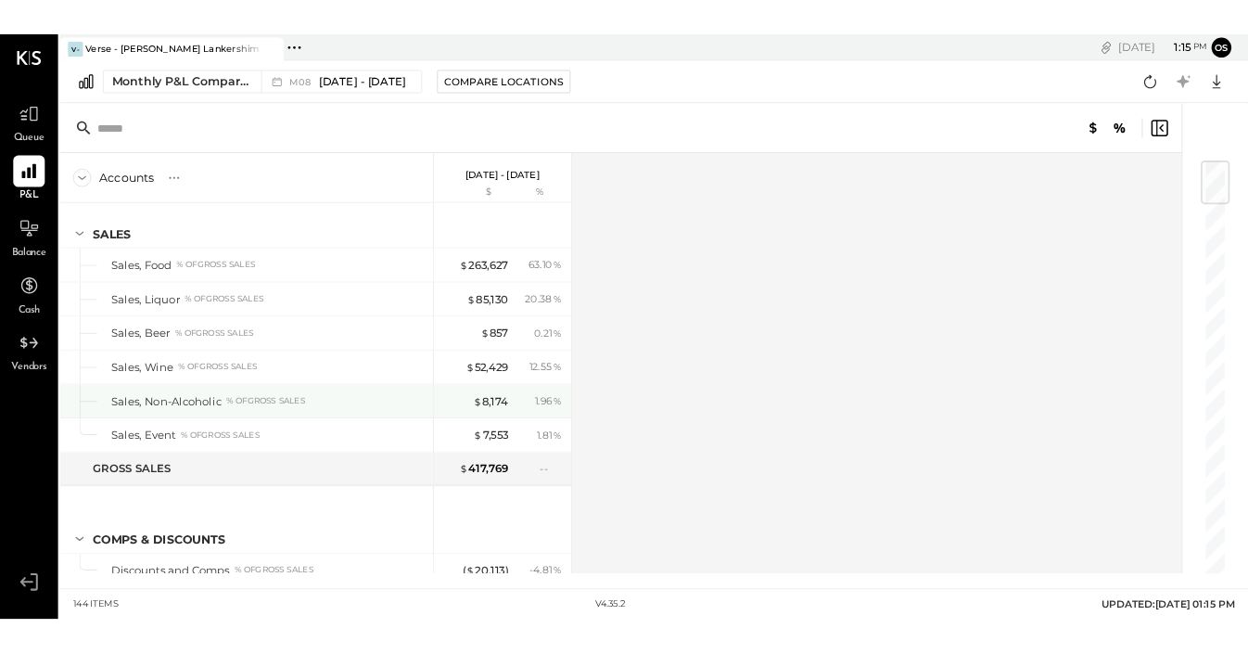
scroll to position [27, 0]
